Goal: Obtain resource: Download file/media

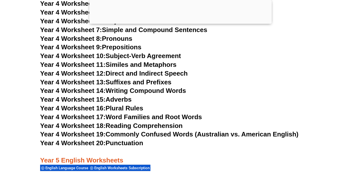
scroll to position [2278, 0]
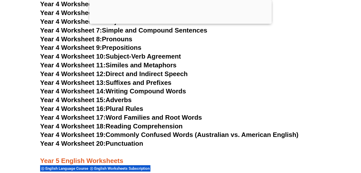
click at [151, 116] on link "Year 4 Worksheet 17: Word Families and Root Words" at bounding box center [121, 118] width 162 height 8
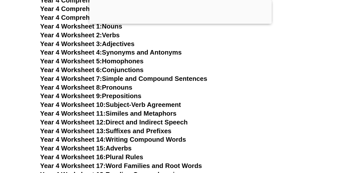
scroll to position [2167, 0]
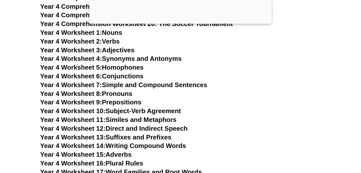
click at [128, 83] on link "Year 4 Worksheet 7: Simple and Compound Sentences" at bounding box center [123, 85] width 167 height 8
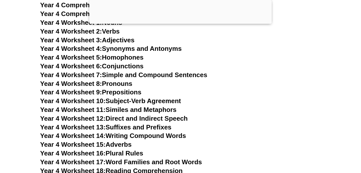
click at [141, 65] on link "Year 4 Worksheet 6: Conjunctions" at bounding box center [92, 66] width 104 height 8
